Goal: Information Seeking & Learning: Find specific fact

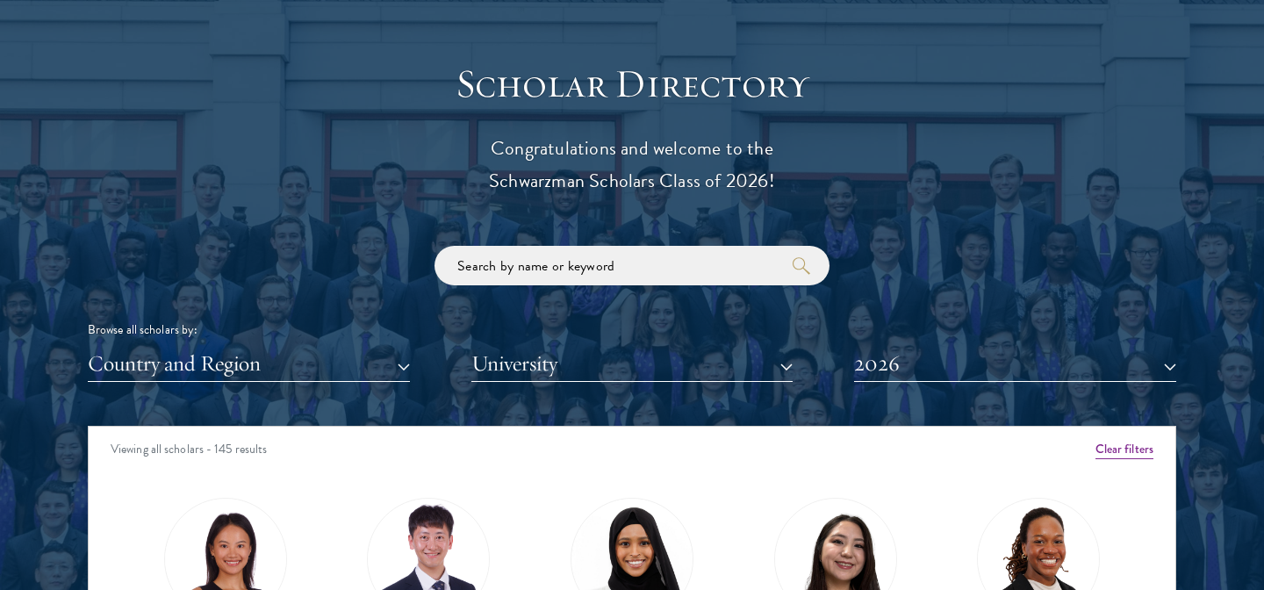
scroll to position [1996, 0]
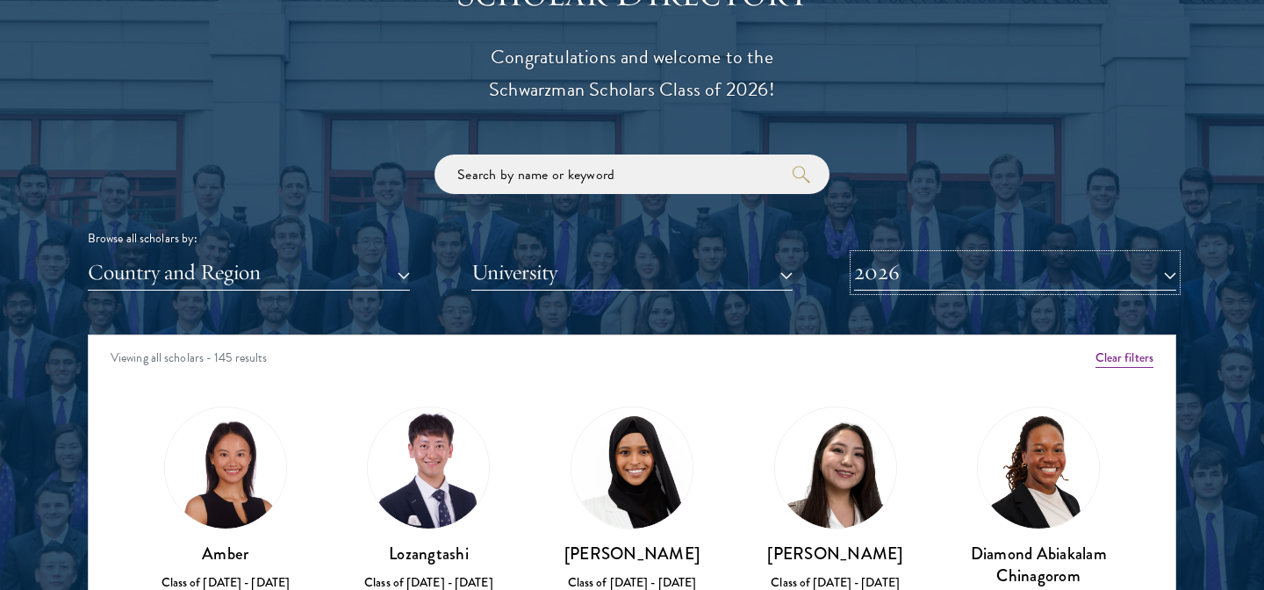
click at [901, 275] on button "2026" at bounding box center [1015, 273] width 322 height 36
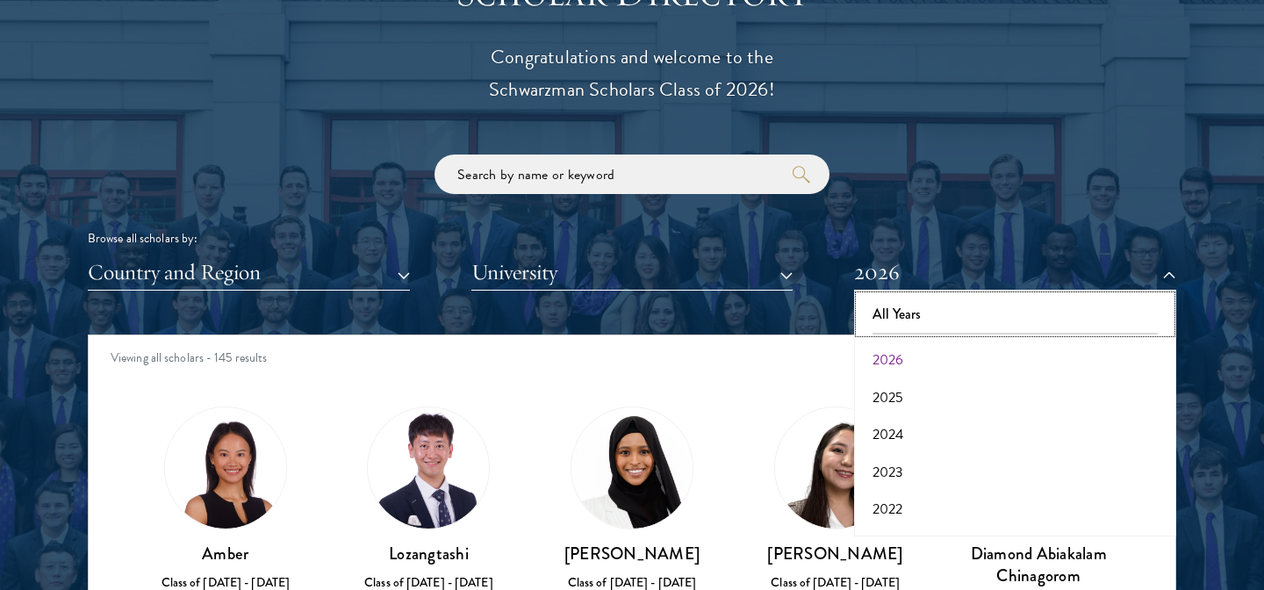
click at [897, 312] on button "All Years" at bounding box center [1015, 314] width 312 height 37
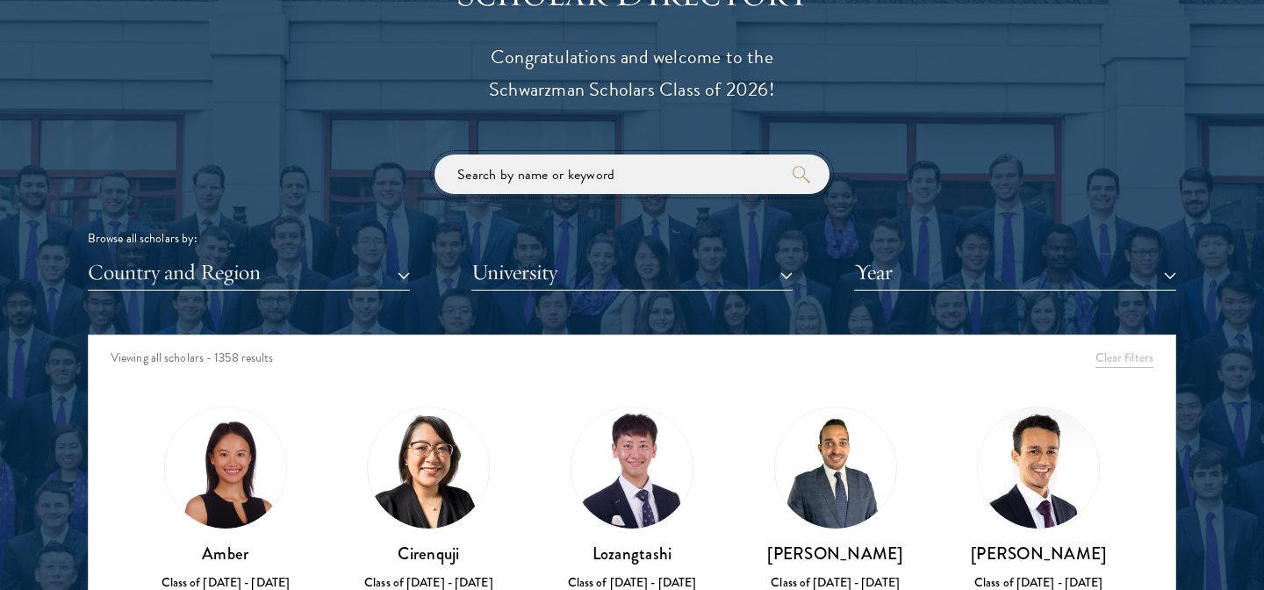
click at [557, 183] on input "search" at bounding box center [631, 173] width 395 height 39
type input "kong"
click button "submit" at bounding box center [0, 0] width 0 height 0
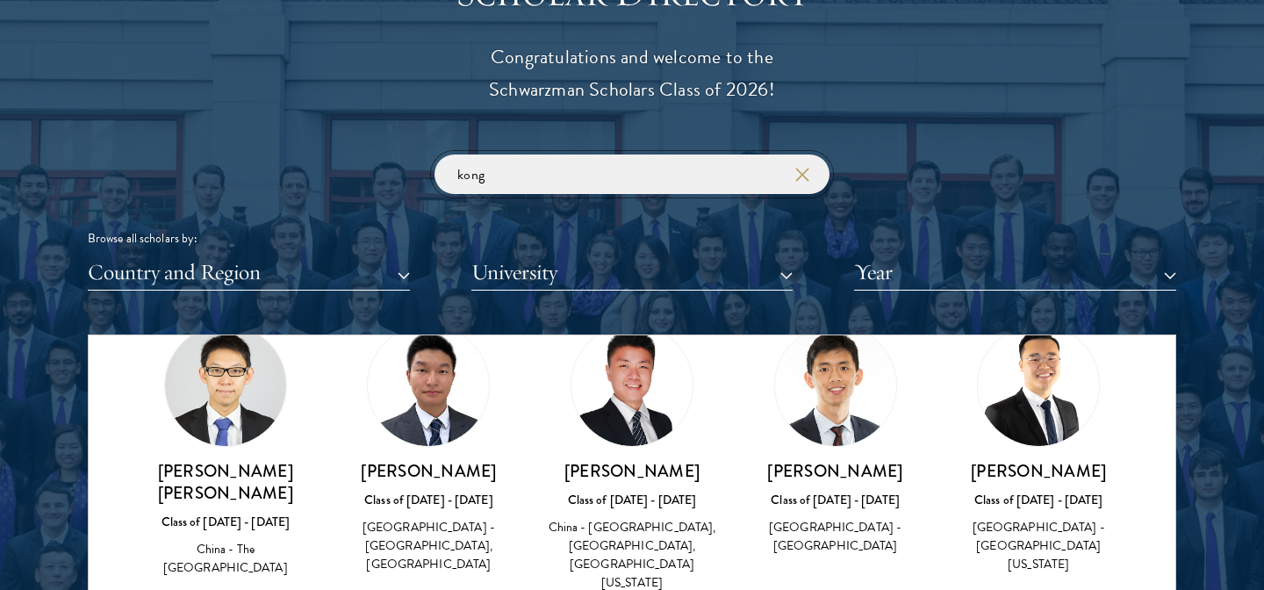
scroll to position [80, 0]
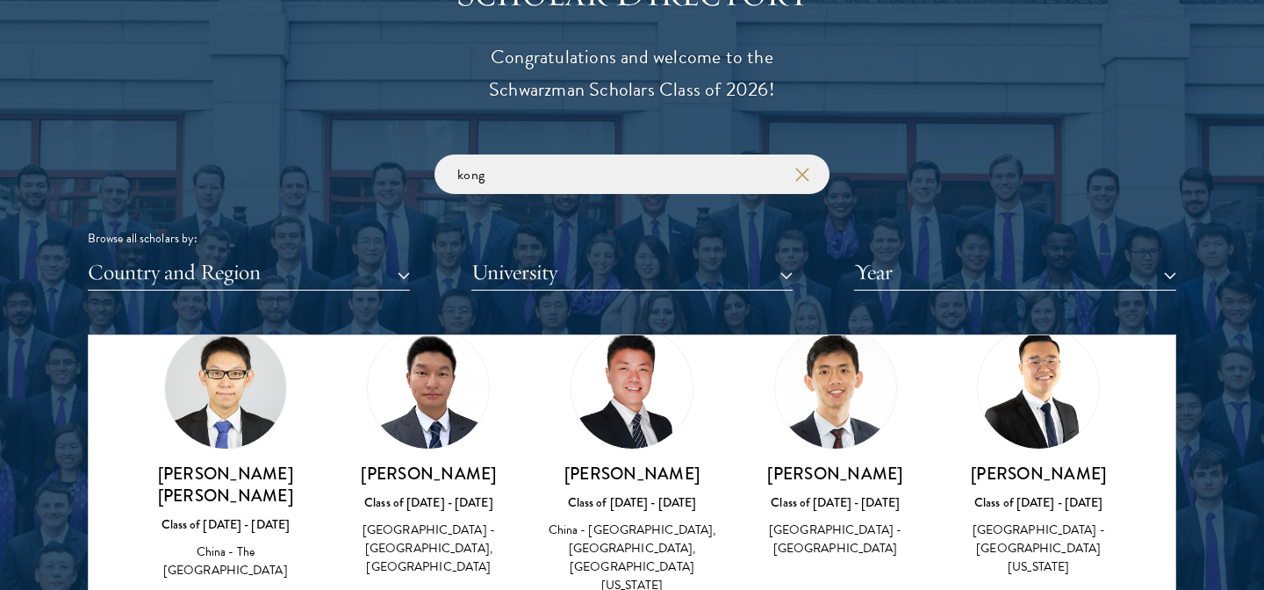
click at [1043, 467] on h3 "[PERSON_NAME]" at bounding box center [1038, 474] width 169 height 22
click at [1043, 475] on h3 "[PERSON_NAME]" at bounding box center [1038, 474] width 169 height 22
click at [1043, 377] on img at bounding box center [1038, 387] width 121 height 121
click at [1030, 502] on div "Class of [DATE] - [DATE]" at bounding box center [1038, 502] width 169 height 18
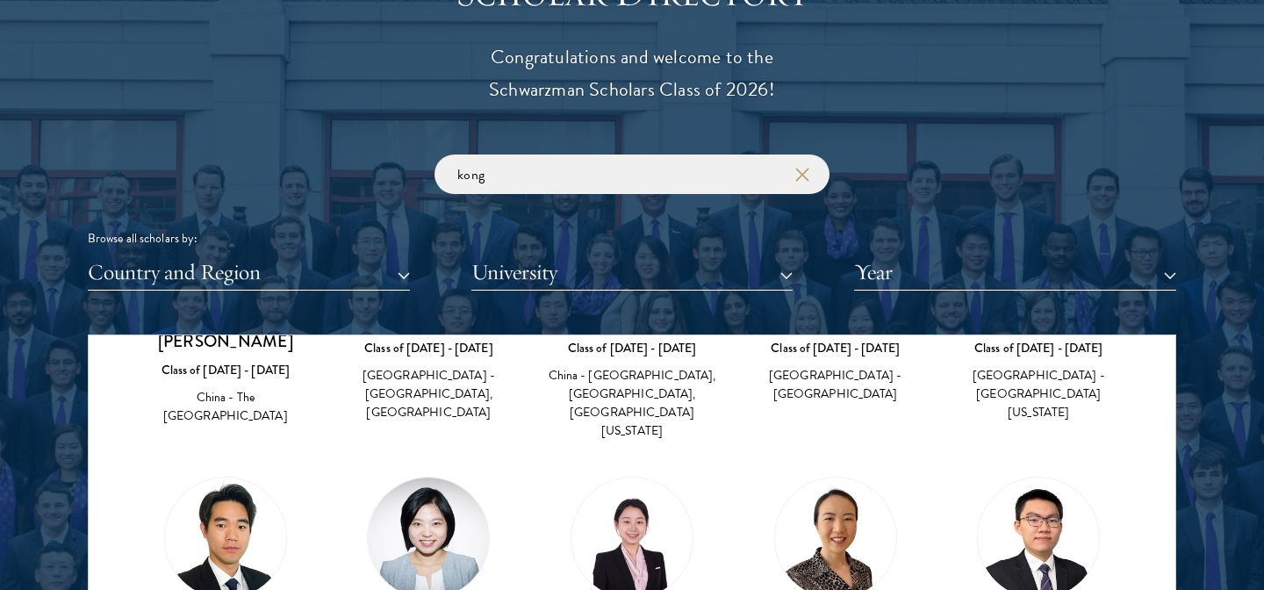
scroll to position [238, 0]
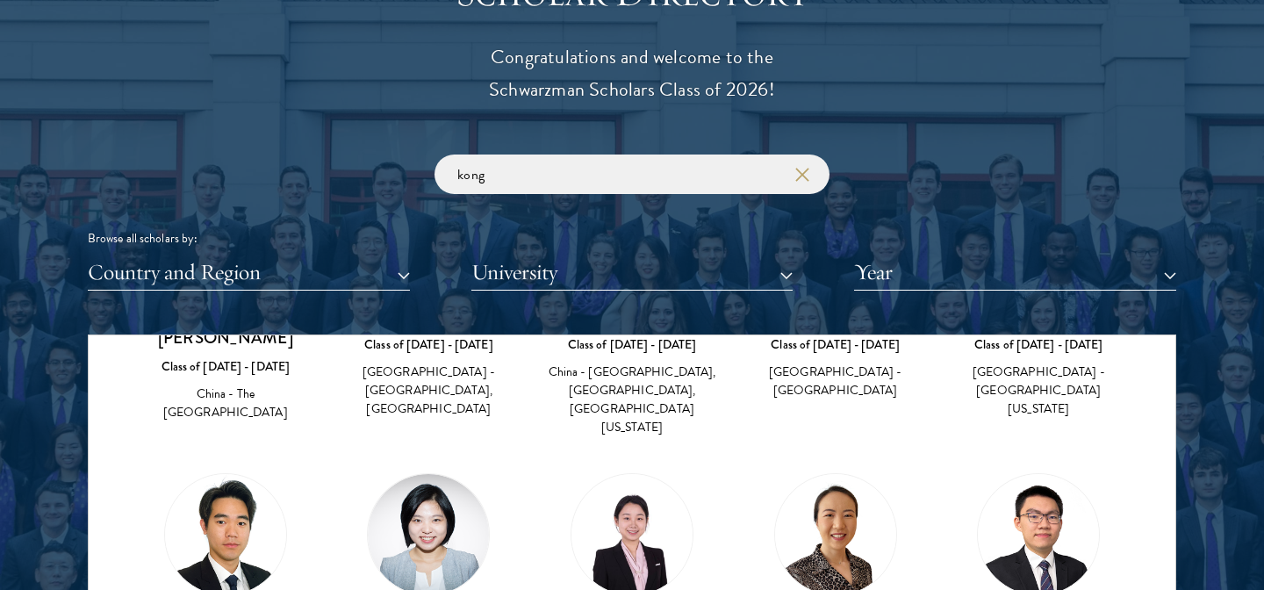
click at [922, 365] on div "[PERSON_NAME] Class of [DATE] - [DATE] [GEOGRAPHIC_DATA] - [GEOGRAPHIC_DATA]" at bounding box center [836, 285] width 204 height 268
click at [887, 369] on div "[GEOGRAPHIC_DATA] - [GEOGRAPHIC_DATA]" at bounding box center [835, 381] width 169 height 37
click at [855, 341] on div "Class of [DATE] - [DATE]" at bounding box center [835, 344] width 169 height 18
